Goal: Transaction & Acquisition: Purchase product/service

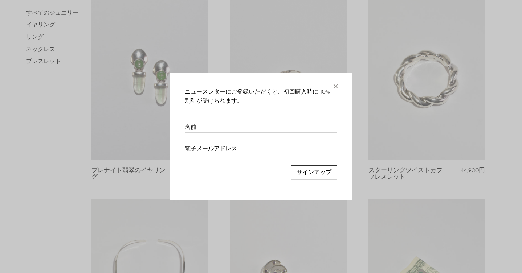
scroll to position [73, 0]
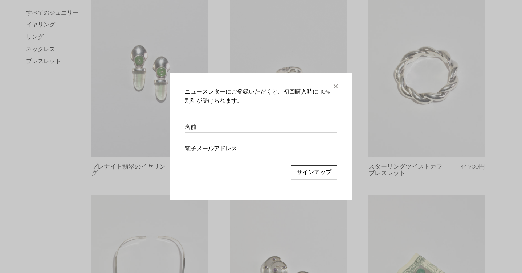
click at [336, 86] on font "×" at bounding box center [335, 84] width 7 height 15
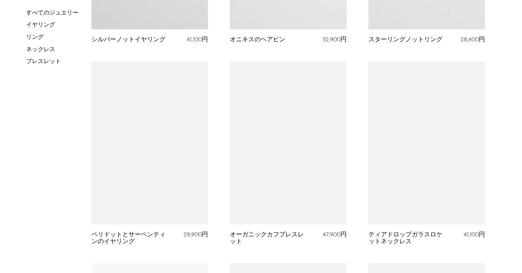
scroll to position [723, 0]
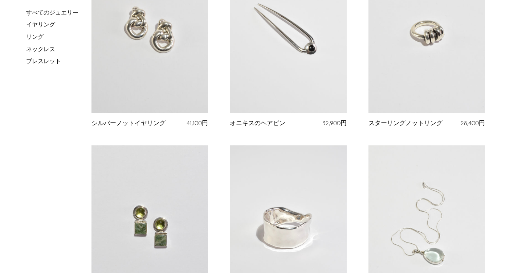
click at [415, 60] on link at bounding box center [427, 31] width 117 height 163
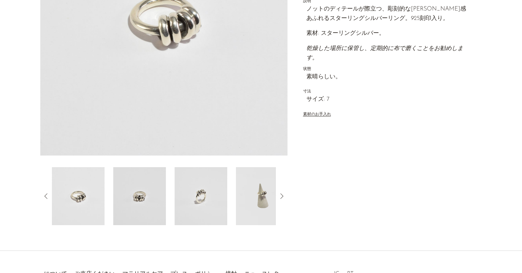
scroll to position [150, 0]
click at [281, 196] on icon at bounding box center [281, 196] width 9 height 9
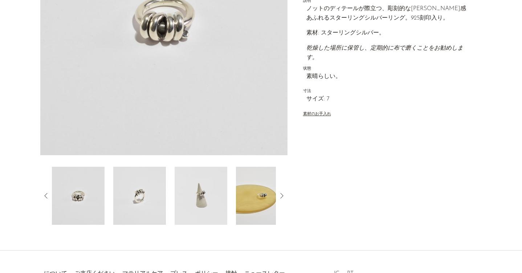
click at [263, 197] on img at bounding box center [262, 196] width 53 height 58
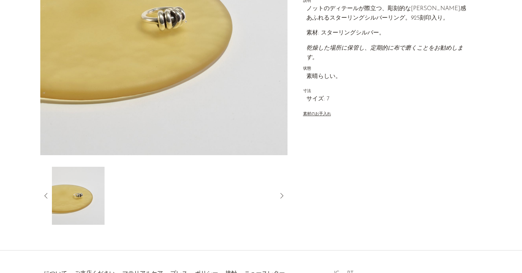
click at [46, 198] on icon at bounding box center [45, 195] width 3 height 5
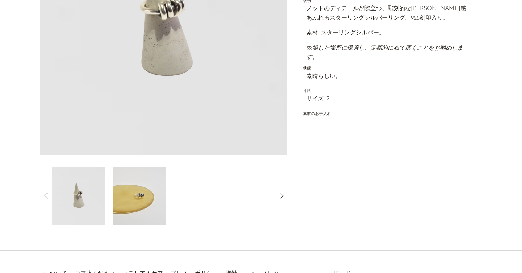
click at [81, 197] on img at bounding box center [78, 196] width 53 height 58
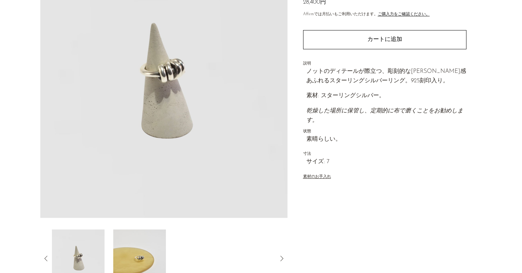
scroll to position [105, 0]
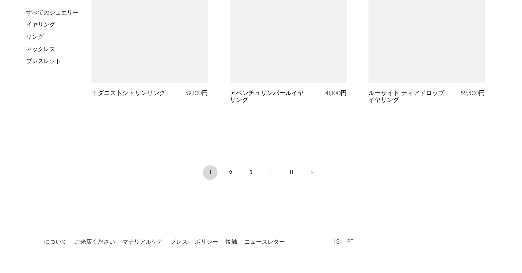
scroll to position [2366, 0]
